Goal: Information Seeking & Learning: Learn about a topic

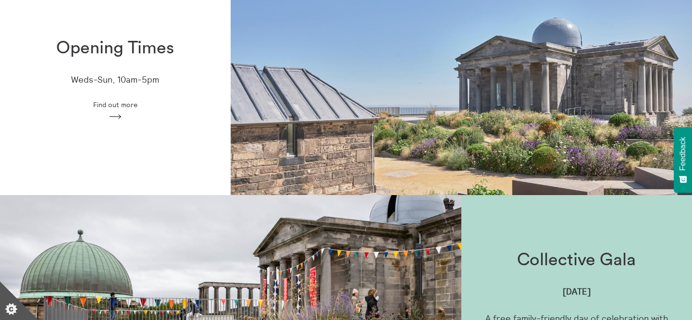
scroll to position [478, 0]
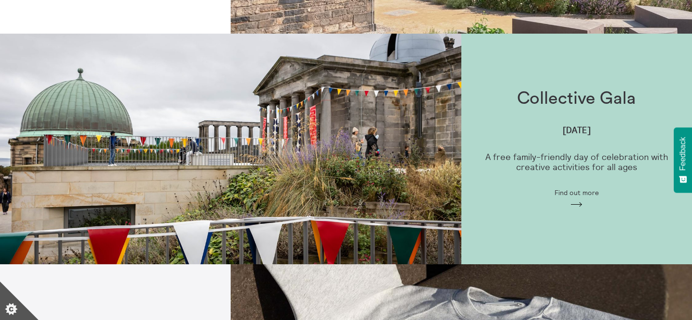
click at [527, 131] on div "Collective Gala [DATE] A free family-friendly day of celebration with creative …" at bounding box center [576, 149] width 231 height 150
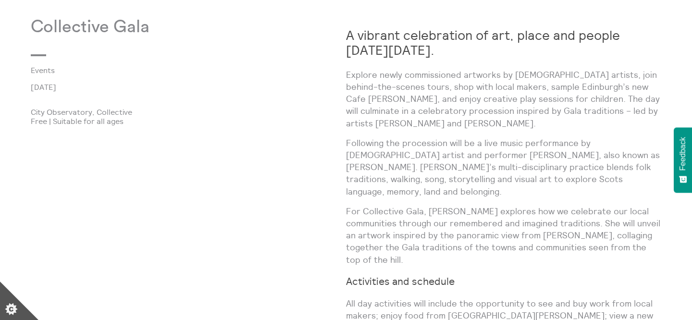
scroll to position [513, 0]
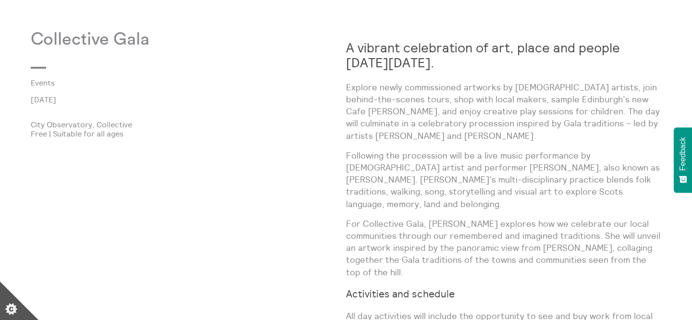
click at [431, 69] on strong "A vibrant celebration of art, place and people on Sunday 7 September 2025." at bounding box center [483, 54] width 274 height 31
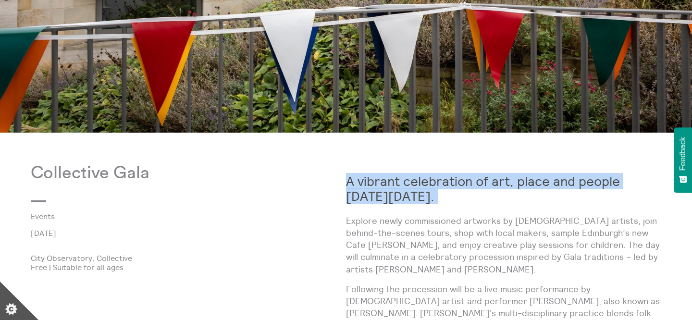
scroll to position [317, 0]
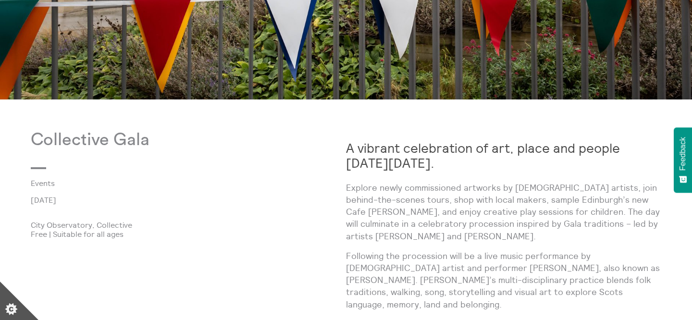
scroll to position [414, 0]
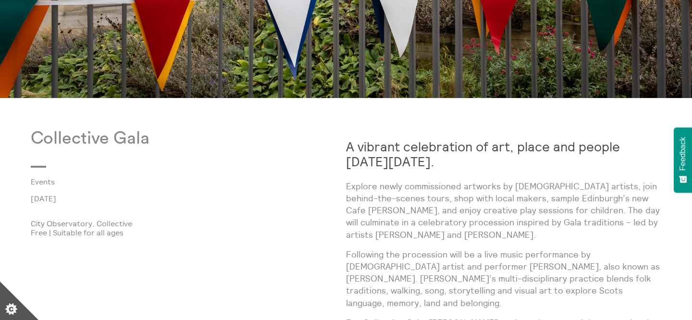
click at [411, 222] on p "Explore newly commissioned artworks by Scottish artists, join behind-the-scenes…" at bounding box center [503, 210] width 315 height 61
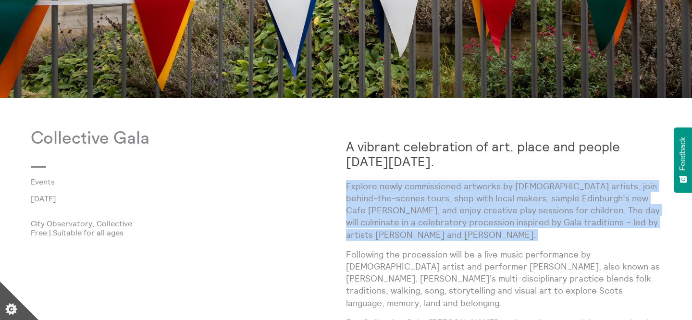
click at [411, 235] on p "Explore newly commissioned artworks by Scottish artists, join behind-the-scenes…" at bounding box center [503, 210] width 315 height 61
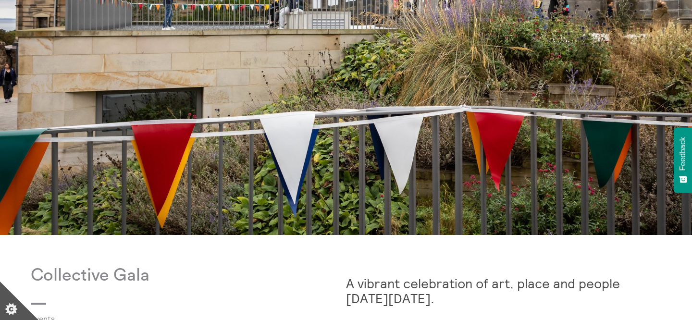
scroll to position [132, 0]
